Goal: Transaction & Acquisition: Purchase product/service

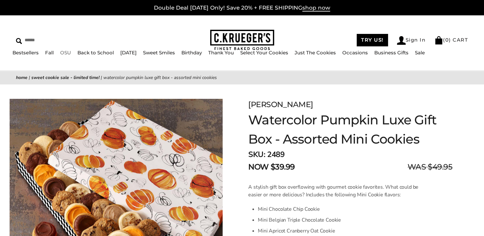
click at [60, 52] on link "OSU" at bounding box center [65, 53] width 11 height 6
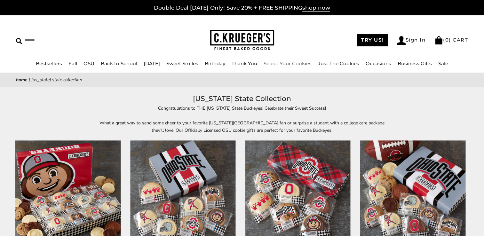
click at [282, 65] on link "Select Your Cookies" at bounding box center [288, 63] width 48 height 6
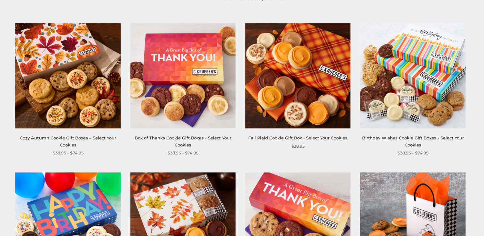
click at [67, 79] on img at bounding box center [67, 75] width 105 height 105
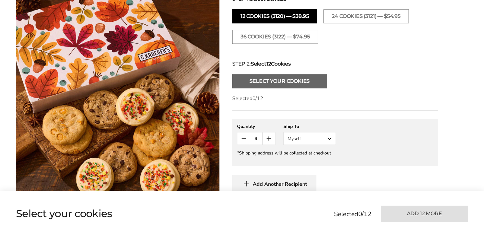
click at [280, 74] on button "Select Your Cookies" at bounding box center [279, 81] width 95 height 14
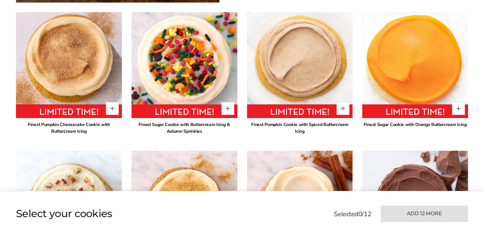
scroll to position [510, 0]
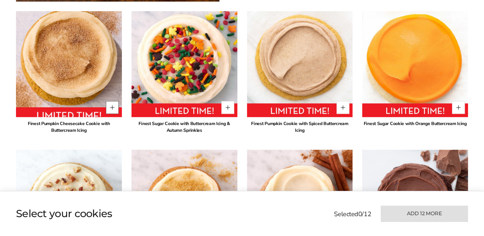
click at [109, 101] on button "Quantity button plus" at bounding box center [112, 107] width 13 height 13
type input "*"
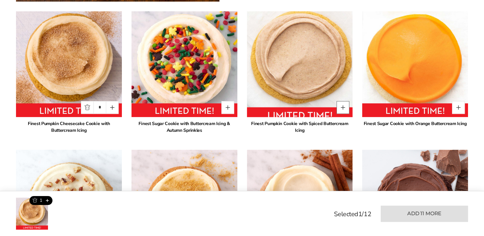
click at [345, 101] on button "Quantity button plus" at bounding box center [343, 107] width 13 height 13
type input "*"
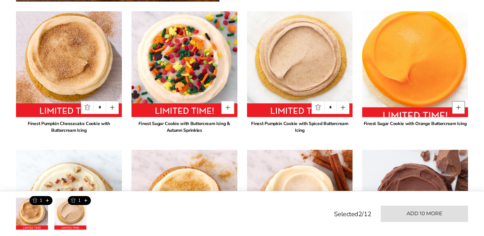
click at [461, 101] on button "Quantity button plus" at bounding box center [458, 107] width 13 height 13
type input "*"
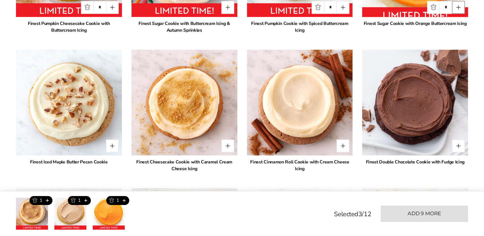
scroll to position [618, 0]
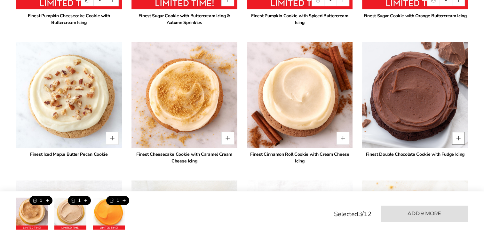
click at [459, 132] on button "Quantity button plus" at bounding box center [458, 138] width 13 height 13
type input "*"
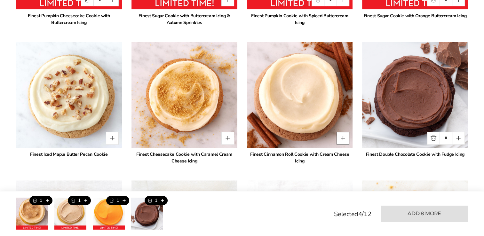
click at [341, 132] on button "Quantity button plus" at bounding box center [343, 138] width 13 height 13
type input "*"
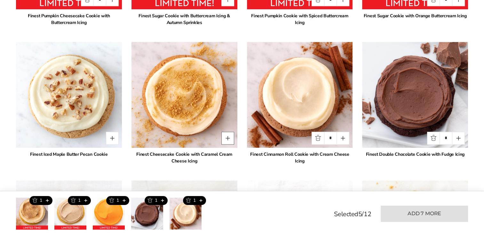
click at [225, 132] on button "Quantity button plus" at bounding box center [227, 138] width 13 height 13
type input "*"
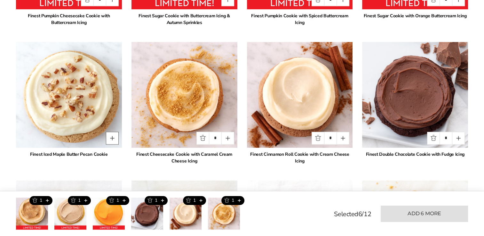
click at [113, 132] on button "Quantity button plus" at bounding box center [112, 138] width 13 height 13
type input "*"
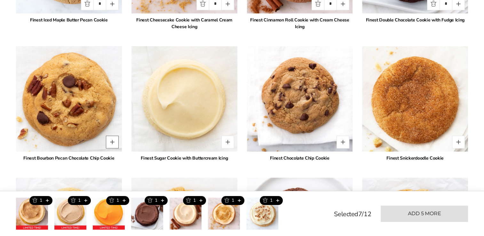
scroll to position [754, 0]
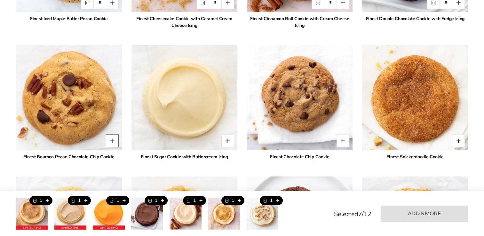
click at [114, 134] on button "Quantity button plus" at bounding box center [112, 140] width 13 height 13
type input "*"
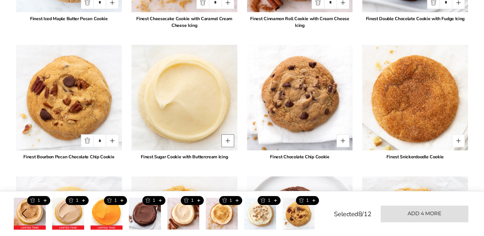
click at [225, 134] on button "Quantity button plus" at bounding box center [227, 140] width 13 height 13
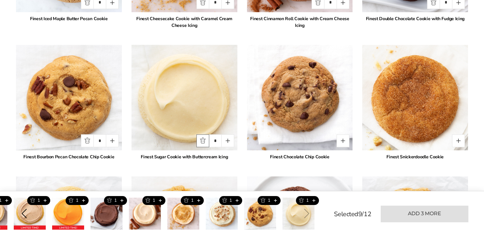
click at [201, 134] on button "Quantity button minus" at bounding box center [202, 140] width 13 height 13
type input "*"
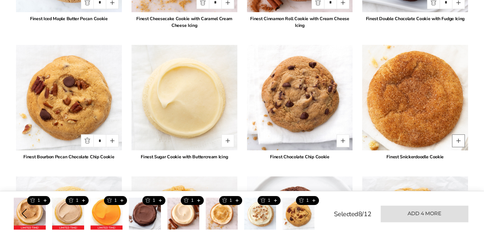
click at [457, 134] on button "Quantity button plus" at bounding box center [458, 140] width 13 height 13
type input "*"
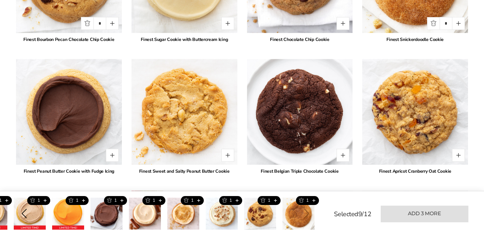
scroll to position [872, 0]
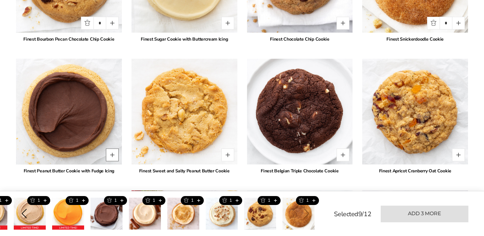
click at [114, 150] on button "Quantity button plus" at bounding box center [112, 154] width 13 height 13
type input "*"
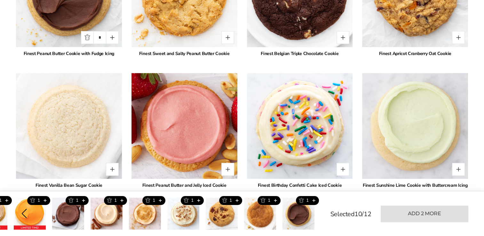
scroll to position [988, 0]
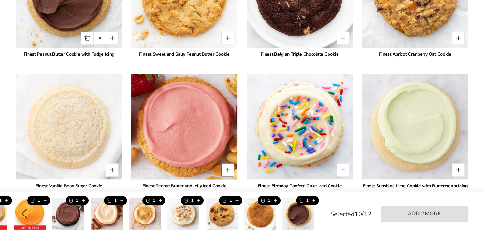
click at [225, 164] on button "Quantity button plus" at bounding box center [227, 170] width 13 height 13
type input "*"
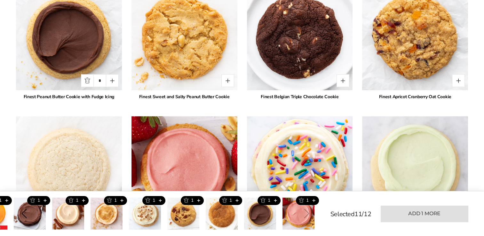
scroll to position [946, 0]
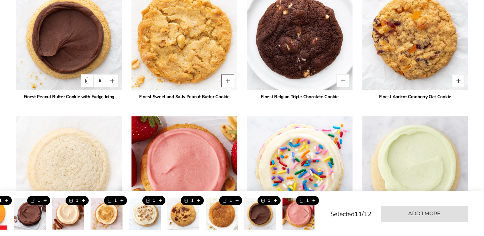
click at [228, 76] on button "Quantity button plus" at bounding box center [227, 80] width 13 height 13
type input "*"
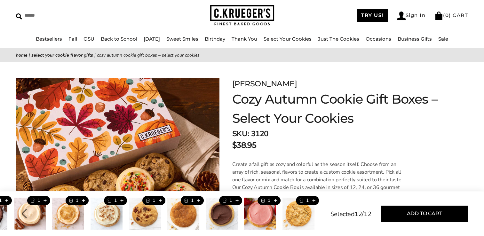
scroll to position [0, 0]
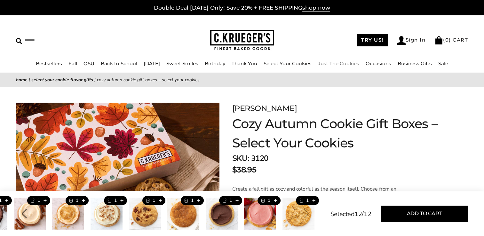
click at [345, 63] on link "Just The Cookies" at bounding box center [338, 63] width 41 height 6
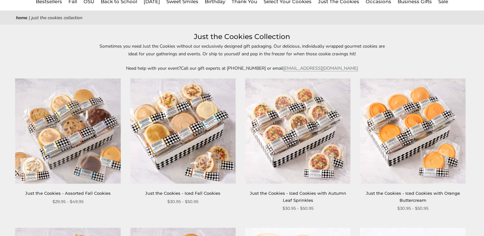
scroll to position [90, 0]
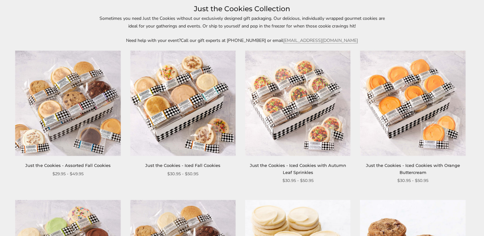
click at [193, 102] on img at bounding box center [182, 103] width 105 height 105
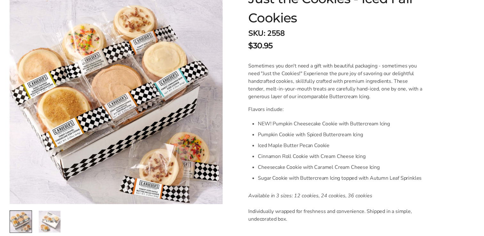
scroll to position [124, 0]
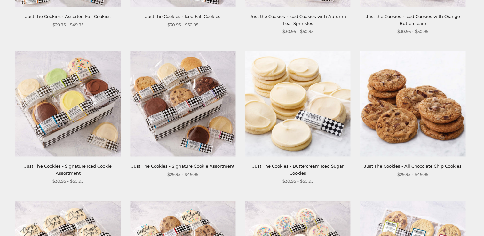
scroll to position [239, 0]
